Goal: Transaction & Acquisition: Purchase product/service

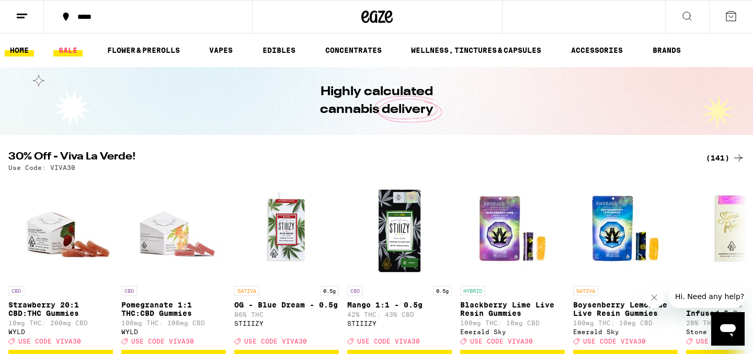
click at [64, 52] on link "SALE" at bounding box center [67, 50] width 29 height 13
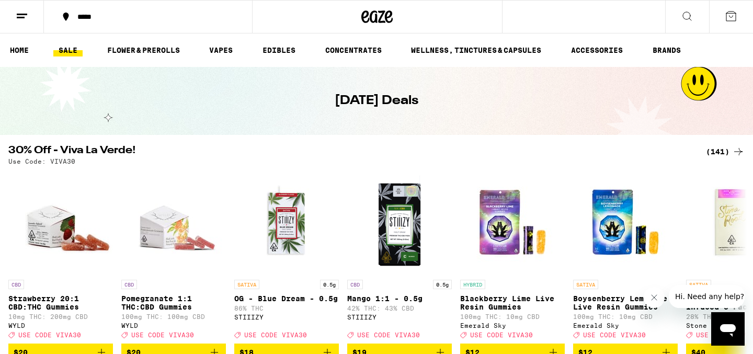
click at [713, 148] on div "(141)" at bounding box center [725, 151] width 39 height 13
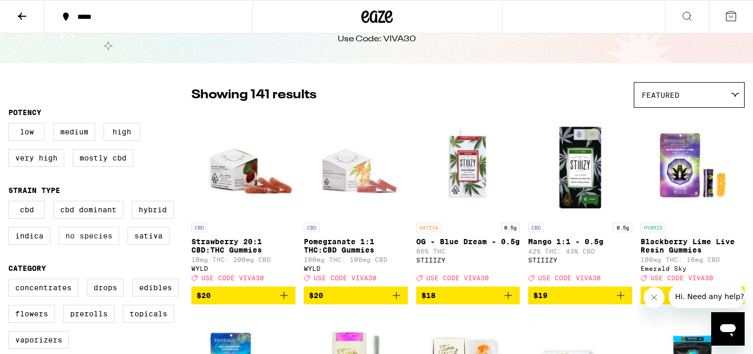
scroll to position [98, 0]
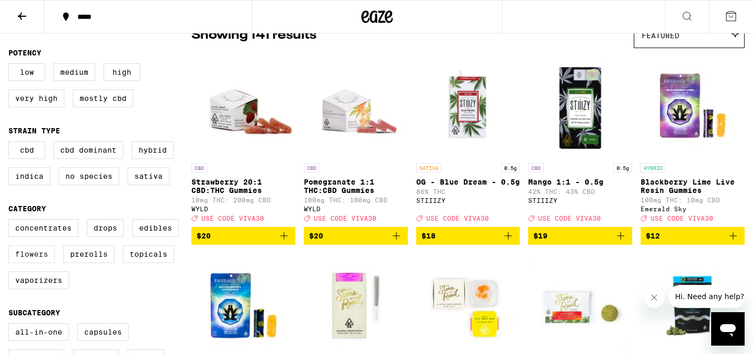
click at [42, 263] on label "Flowers" at bounding box center [31, 254] width 47 height 18
click at [11, 221] on input "Flowers" at bounding box center [10, 221] width 1 height 1
checkbox input "true"
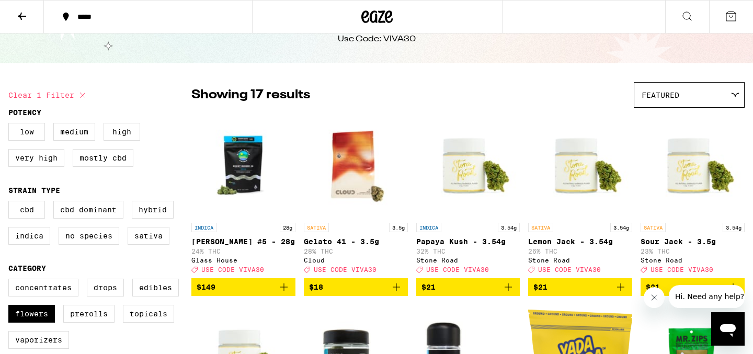
scroll to position [38, 0]
click at [140, 238] on label "Sativa" at bounding box center [149, 236] width 42 height 18
click at [11, 203] on input "Sativa" at bounding box center [10, 202] width 1 height 1
checkbox input "true"
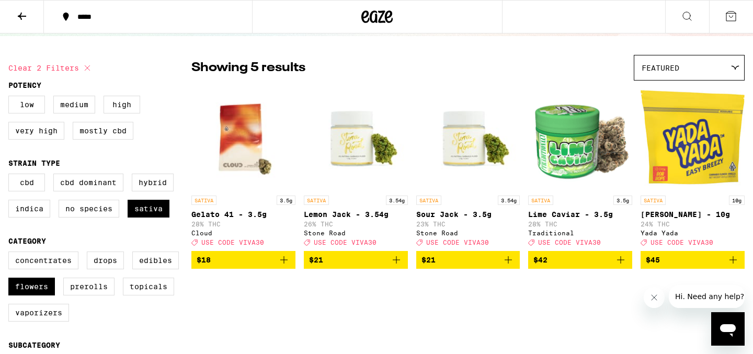
scroll to position [66, 0]
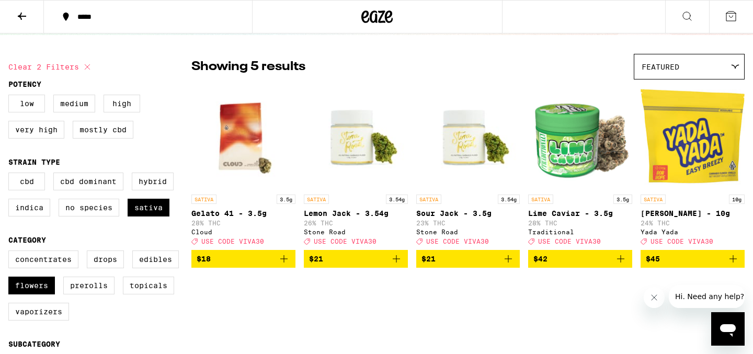
click at [731, 263] on icon "Add to bag" at bounding box center [733, 258] width 13 height 13
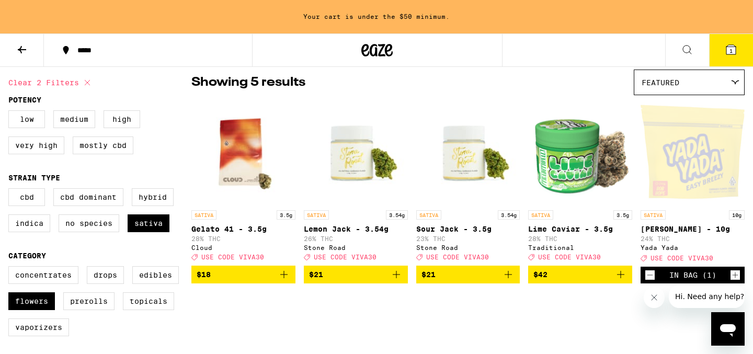
scroll to position [100, 0]
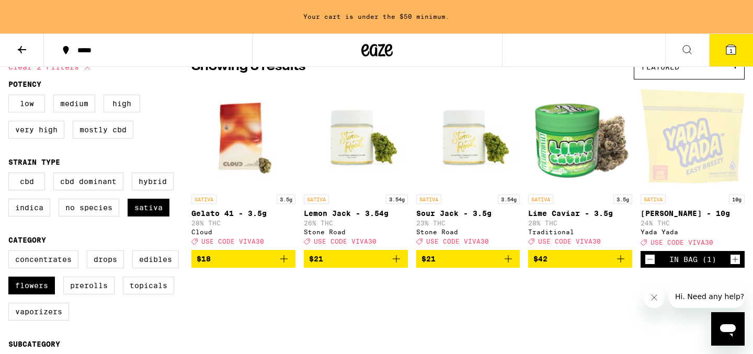
click at [651, 265] on icon "Decrement" at bounding box center [649, 259] width 9 height 13
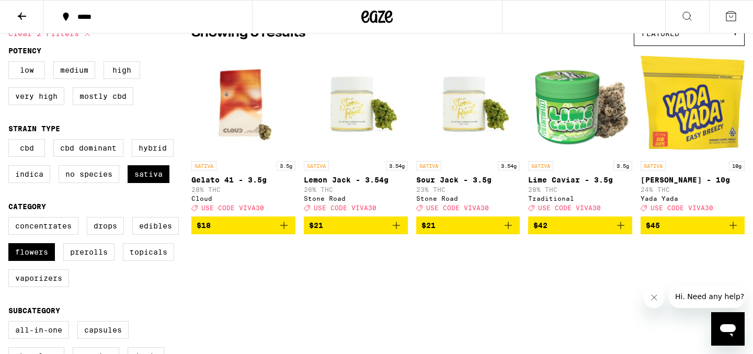
click at [733, 229] on icon "Add to bag" at bounding box center [732, 225] width 7 height 7
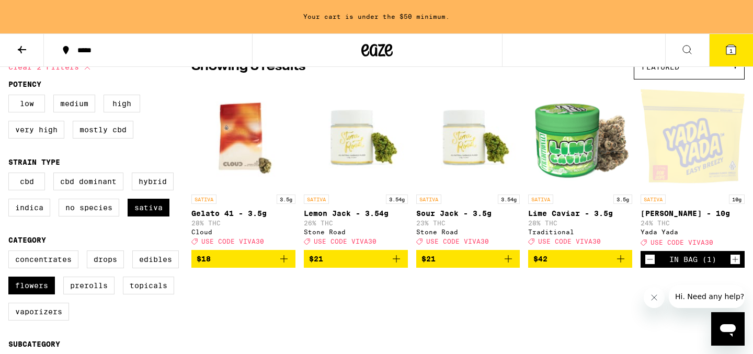
click at [736, 265] on icon "Increment" at bounding box center [734, 259] width 9 height 13
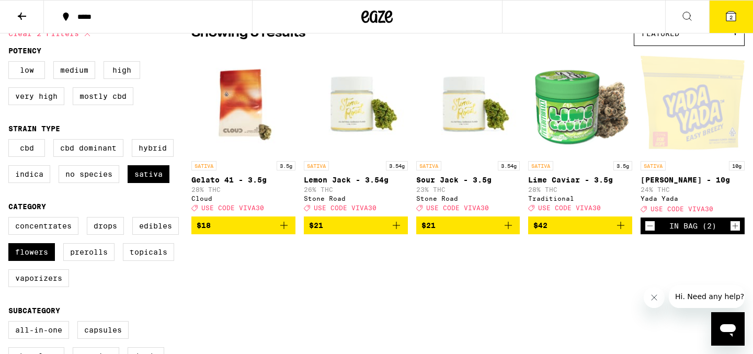
click at [733, 15] on icon at bounding box center [730, 16] width 9 height 9
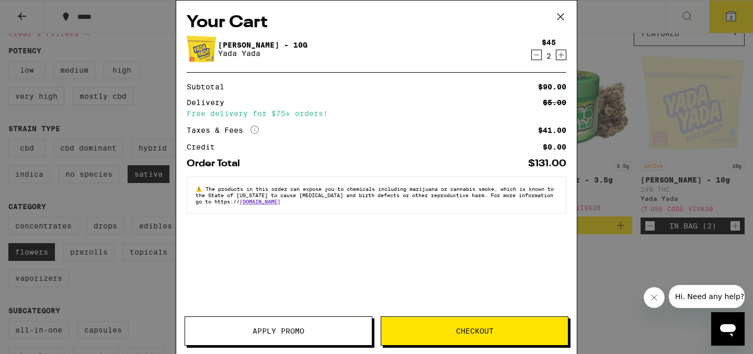
click at [265, 330] on span "Apply Promo" at bounding box center [278, 330] width 52 height 7
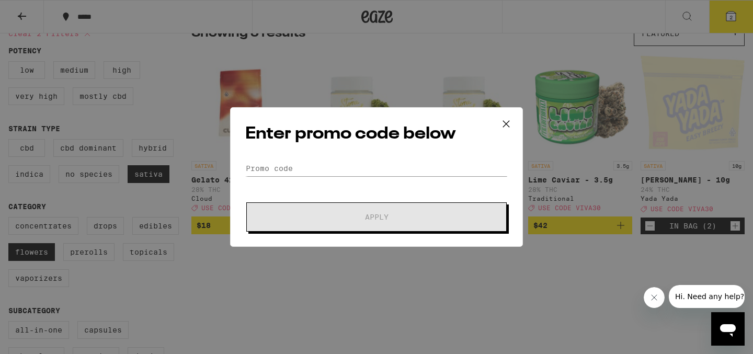
click at [325, 156] on div "Enter promo code below Promo Code Apply" at bounding box center [376, 177] width 293 height 140
click at [325, 164] on input "Promo Code" at bounding box center [376, 168] width 262 height 16
type input "B"
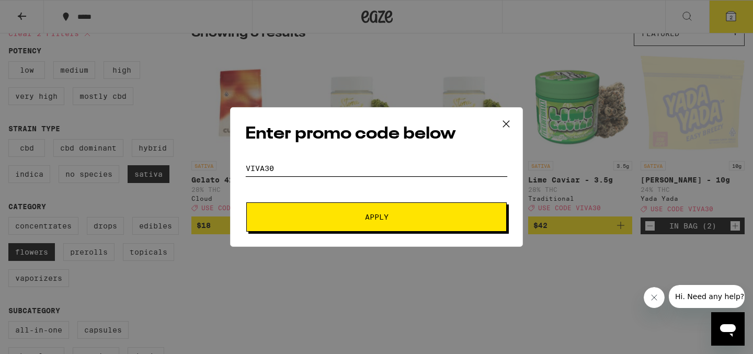
type input "VIVA30"
click at [376, 217] on button "Apply" at bounding box center [376, 216] width 260 height 29
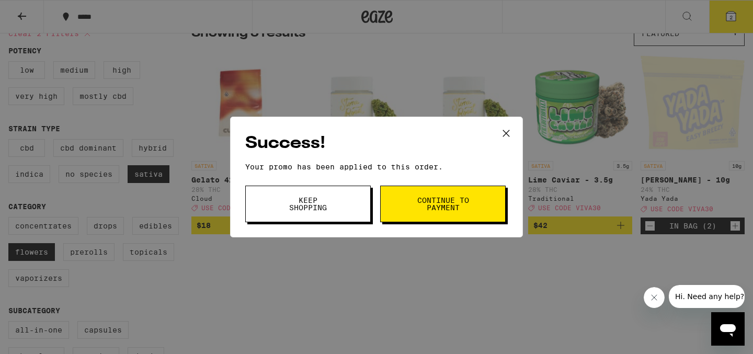
click at [369, 215] on button "Keep Shopping" at bounding box center [307, 204] width 125 height 37
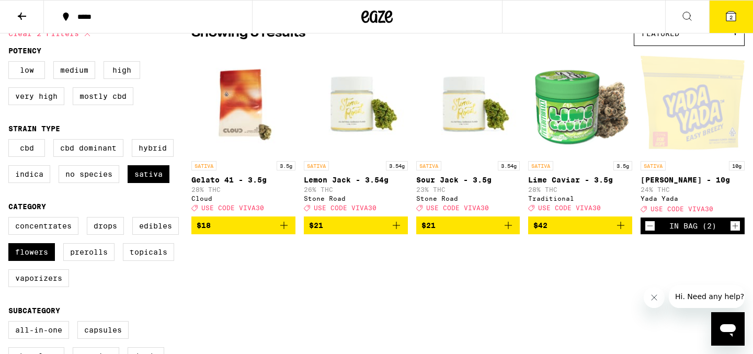
click at [716, 22] on button "2" at bounding box center [731, 17] width 44 height 32
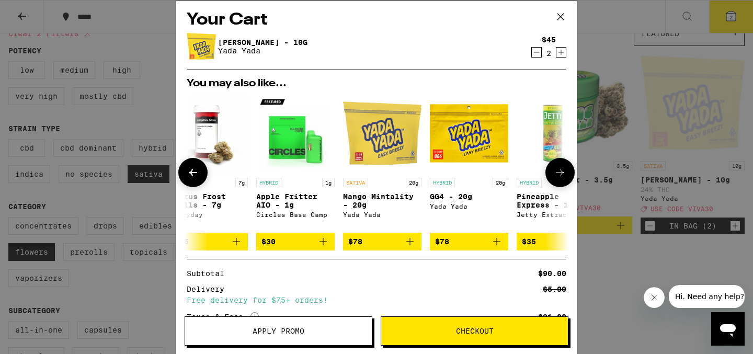
scroll to position [0, 190]
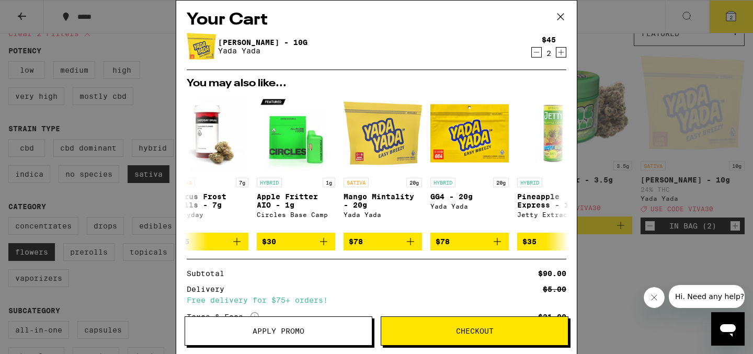
click at [558, 13] on icon at bounding box center [561, 17] width 16 height 16
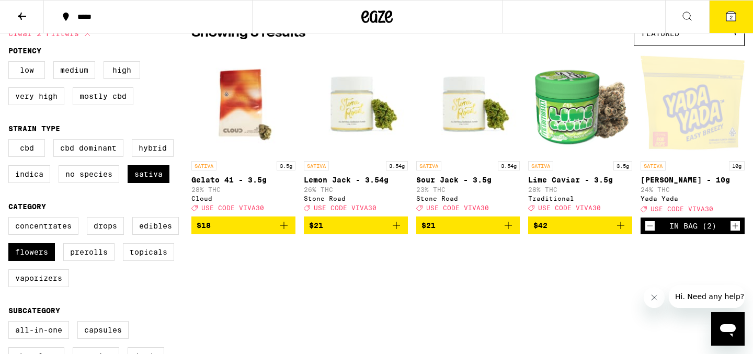
click at [651, 232] on icon "Decrement" at bounding box center [649, 226] width 9 height 13
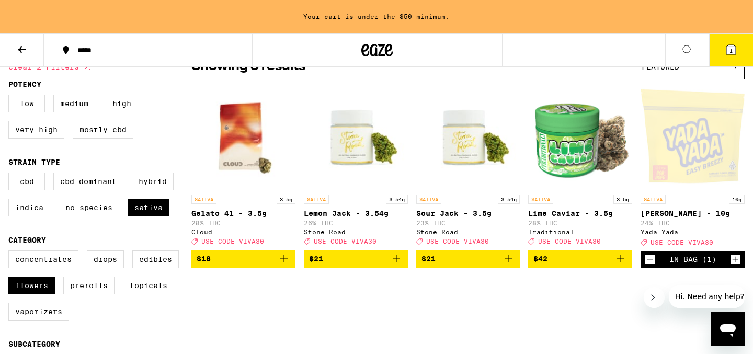
click at [286, 265] on icon "Add to bag" at bounding box center [284, 258] width 13 height 13
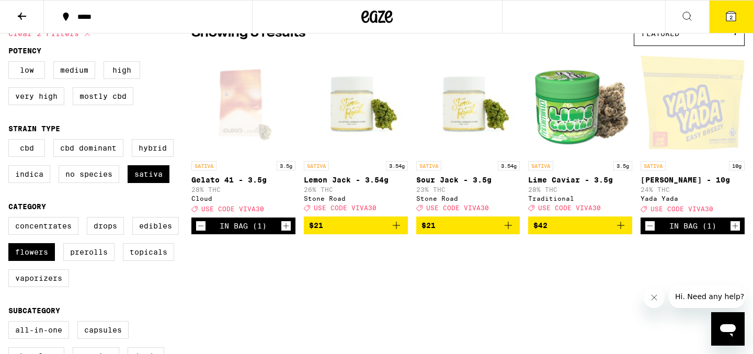
click at [728, 10] on icon at bounding box center [731, 16] width 13 height 13
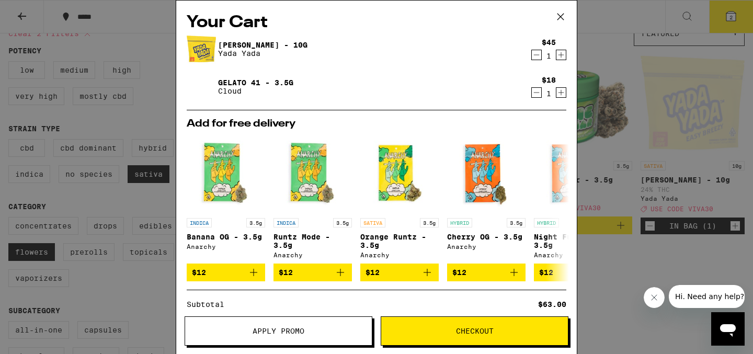
click at [562, 16] on icon at bounding box center [561, 17] width 16 height 16
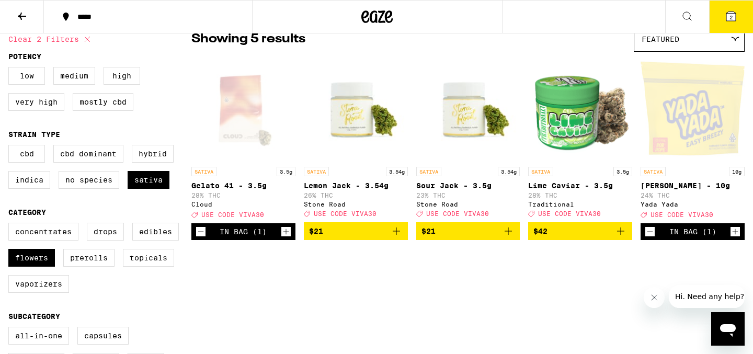
scroll to position [139, 0]
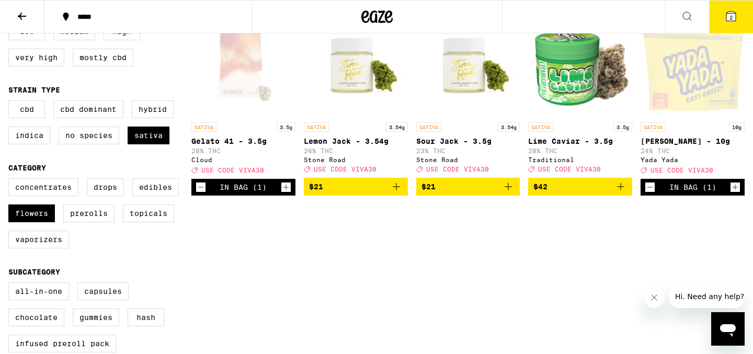
click at [648, 193] on icon "Decrement" at bounding box center [649, 187] width 9 height 13
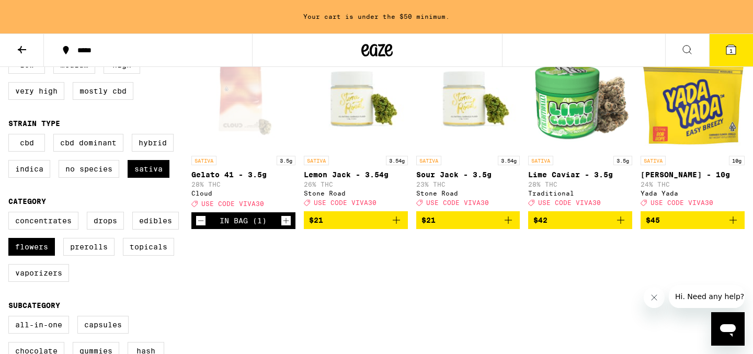
click at [200, 227] on icon "Decrement" at bounding box center [200, 220] width 9 height 13
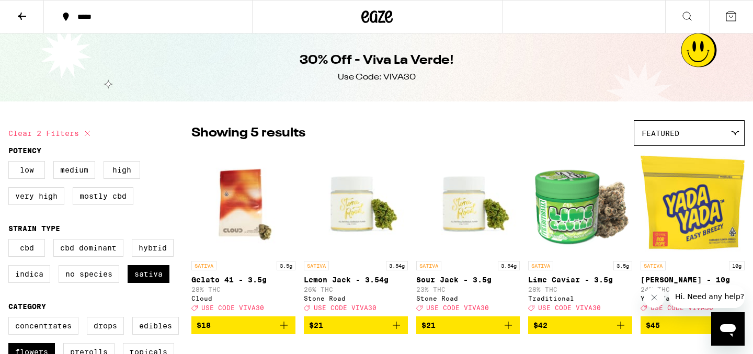
scroll to position [0, 0]
click at [28, 20] on button at bounding box center [22, 17] width 44 height 33
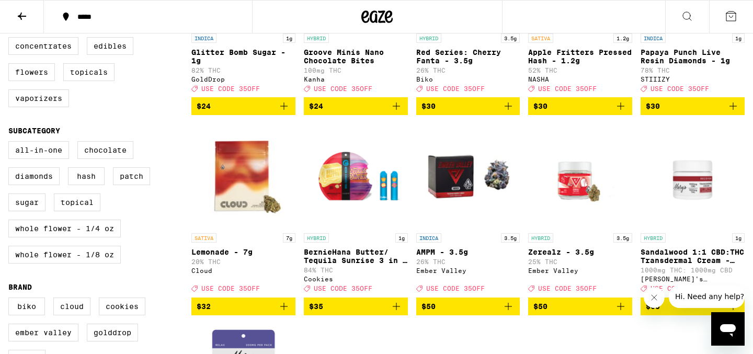
scroll to position [261, 0]
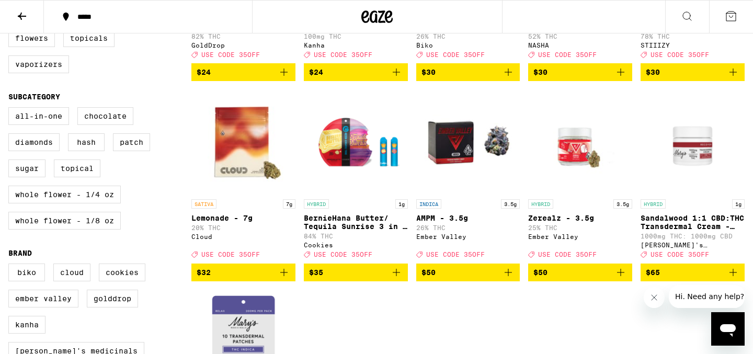
click at [284, 279] on icon "Add to bag" at bounding box center [284, 272] width 13 height 13
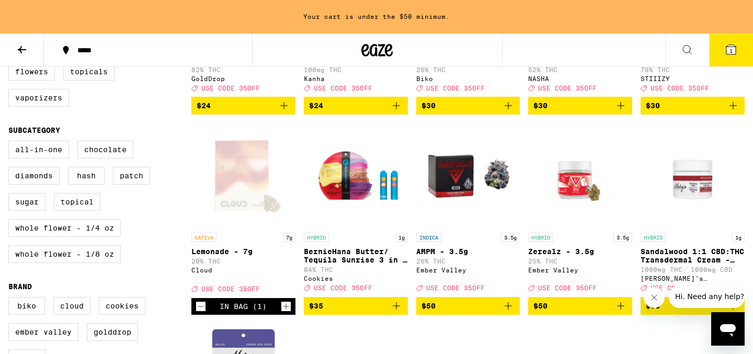
click at [281, 313] on icon "Increment" at bounding box center [285, 306] width 9 height 13
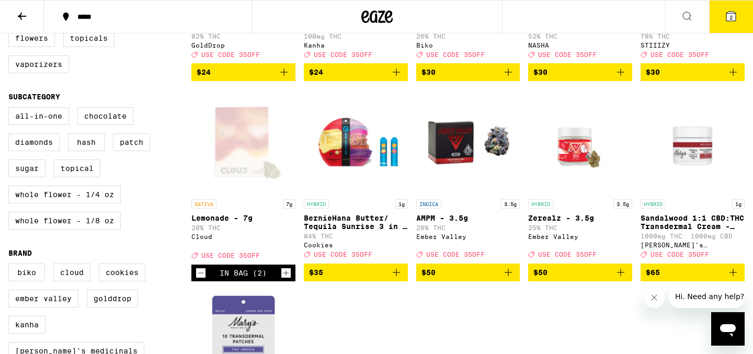
click at [282, 279] on icon "Increment" at bounding box center [285, 273] width 9 height 13
click at [734, 22] on button "3" at bounding box center [731, 17] width 44 height 32
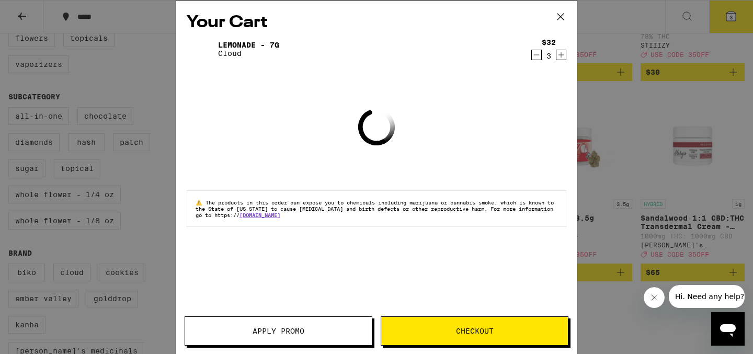
click at [273, 333] on span "Apply Promo" at bounding box center [278, 330] width 52 height 7
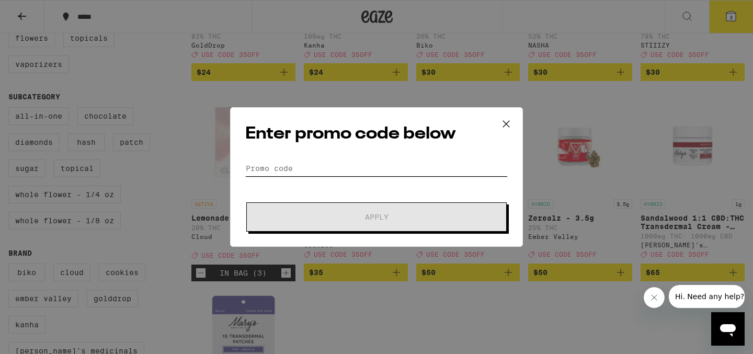
click at [298, 166] on input "Promo Code" at bounding box center [376, 168] width 262 height 16
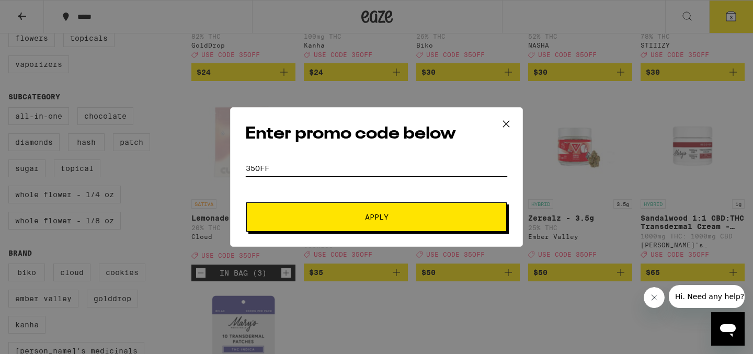
type input "35OFF"
click at [287, 216] on span "Apply" at bounding box center [376, 216] width 188 height 7
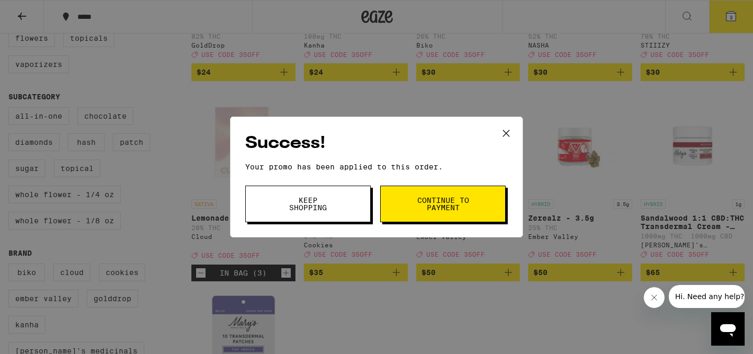
click at [332, 197] on span "Keep Shopping" at bounding box center [307, 204] width 53 height 15
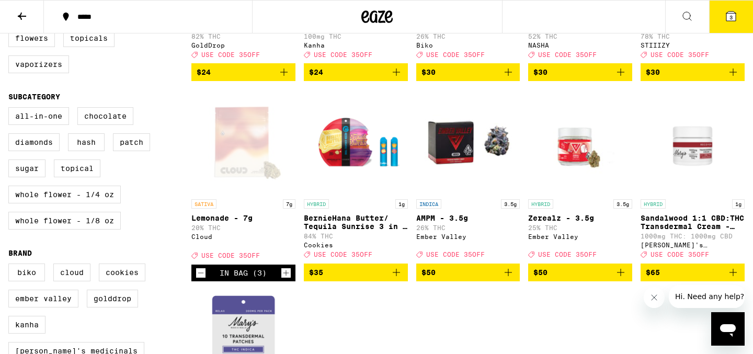
click at [731, 10] on icon at bounding box center [731, 16] width 13 height 13
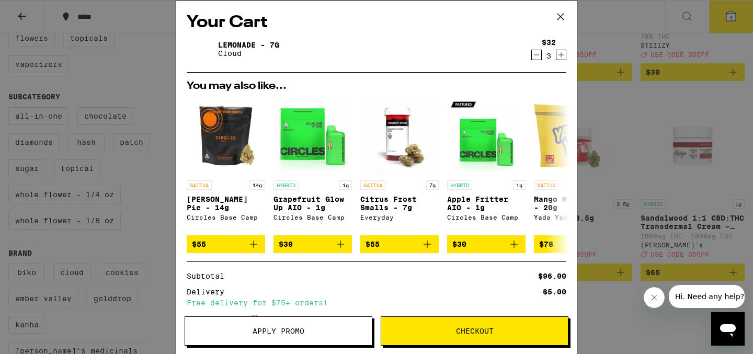
click at [537, 55] on icon "Decrement" at bounding box center [536, 55] width 9 height 13
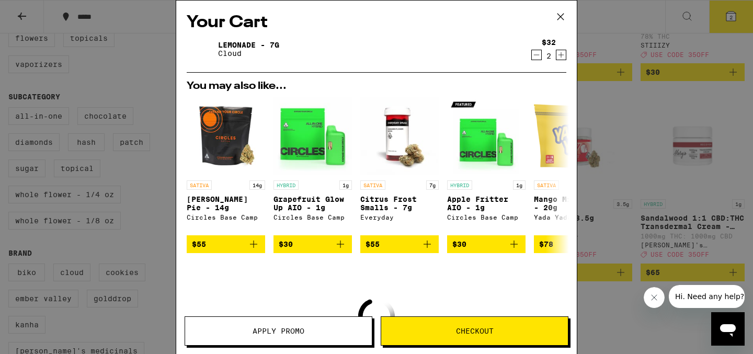
click at [537, 55] on icon "Decrement" at bounding box center [536, 55] width 9 height 13
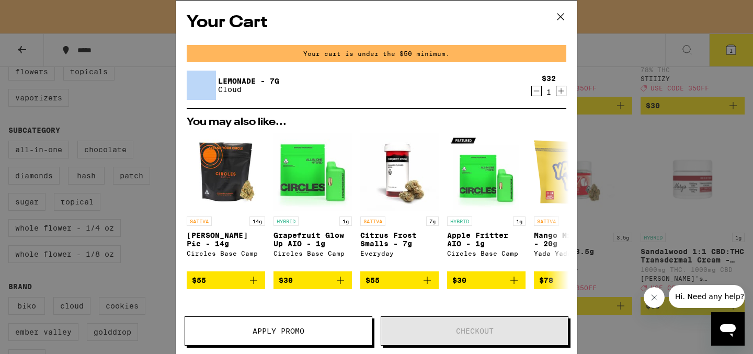
click at [537, 88] on icon "Decrement" at bounding box center [536, 91] width 9 height 13
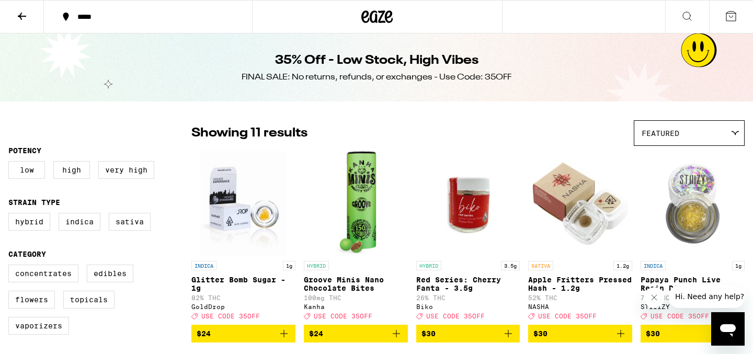
click at [32, 27] on button at bounding box center [22, 17] width 44 height 33
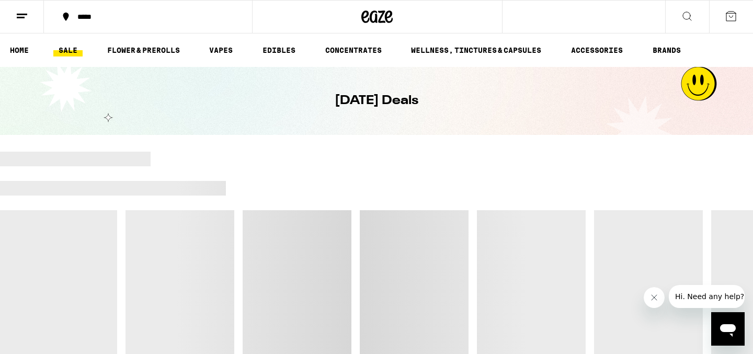
click at [16, 6] on button at bounding box center [22, 17] width 44 height 33
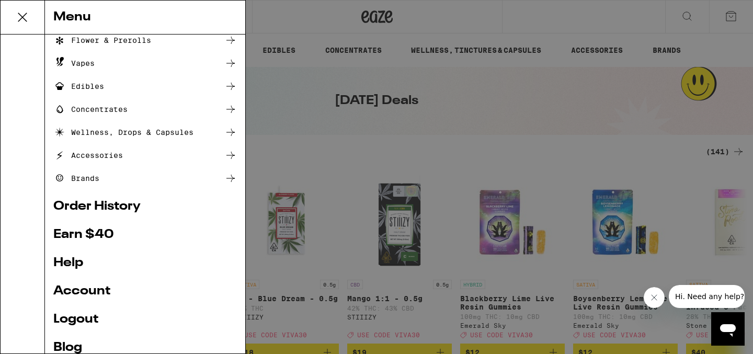
scroll to position [110, 0]
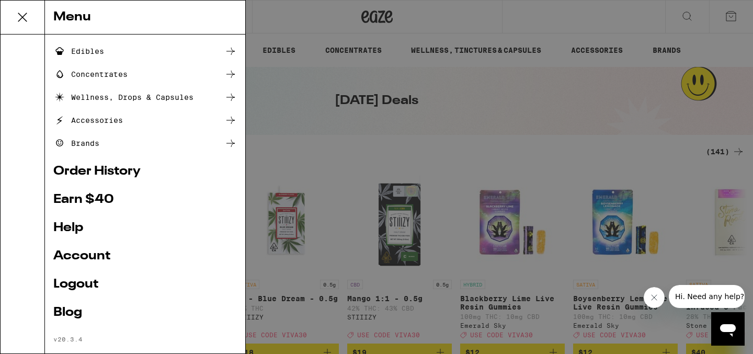
click at [104, 171] on link "Order History" at bounding box center [144, 171] width 183 height 13
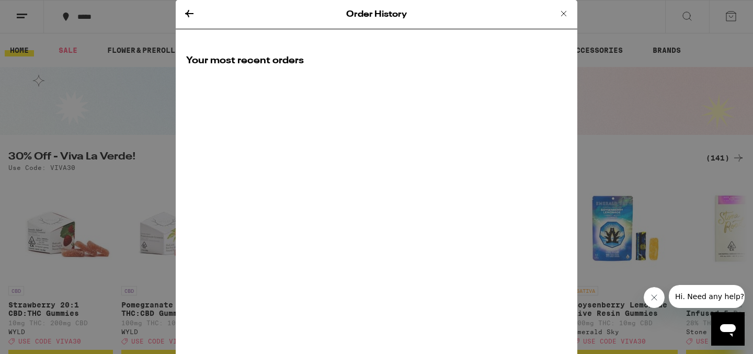
click at [270, 81] on div "Your most recent orders" at bounding box center [376, 69] width 401 height 50
click at [562, 12] on icon at bounding box center [563, 13] width 13 height 13
